Goal: Information Seeking & Learning: Learn about a topic

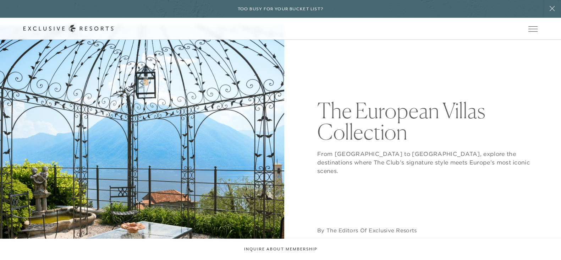
scroll to position [44, 0]
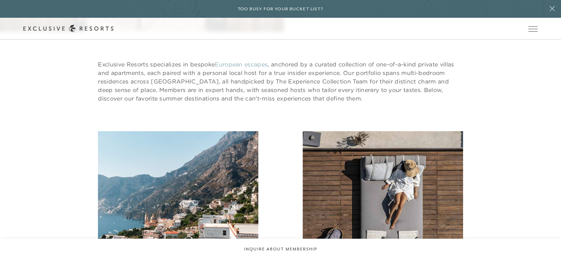
scroll to position [310, 0]
